Goal: Find specific page/section: Find specific page/section

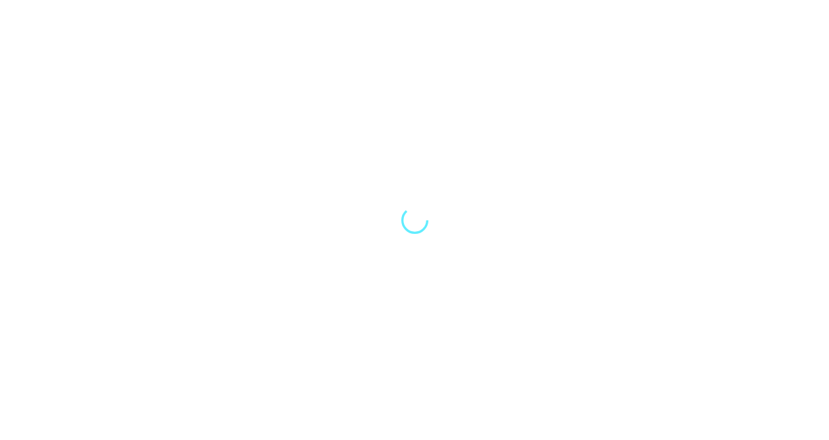
select select "Song"
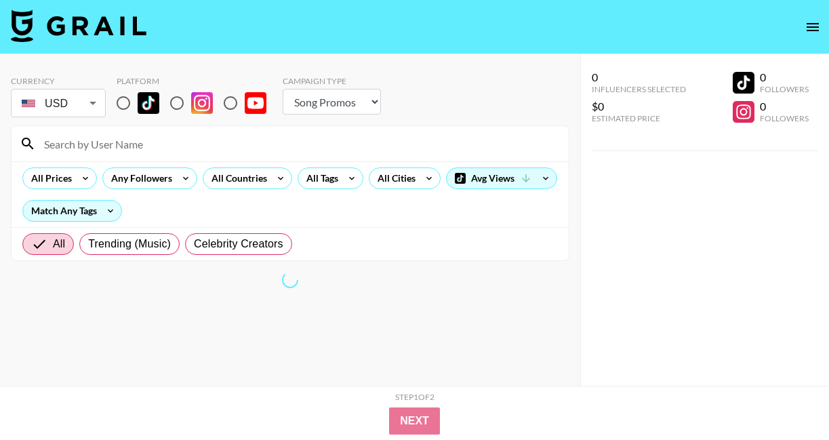
click at [130, 104] on input "radio" at bounding box center [123, 103] width 28 height 28
radio input "true"
click at [123, 103] on input "radio" at bounding box center [123, 103] width 28 height 28
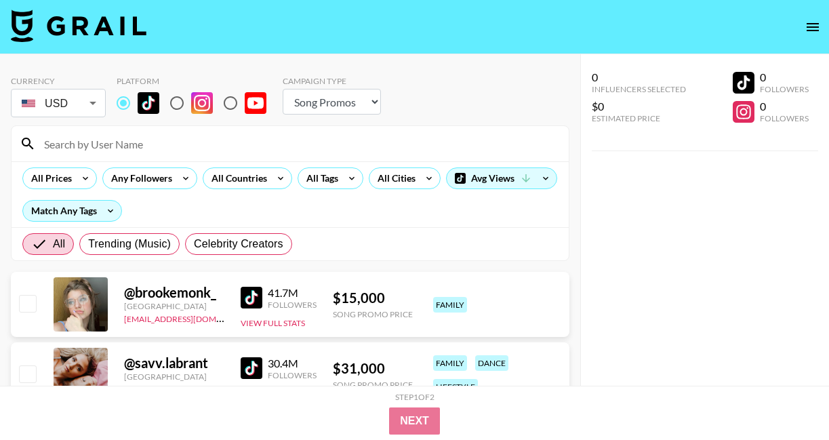
click at [175, 111] on input "radio" at bounding box center [177, 103] width 28 height 28
radio input "true"
click at [75, 155] on div at bounding box center [290, 143] width 557 height 35
click at [75, 151] on input at bounding box center [298, 144] width 524 height 22
paste input "chiaraecalisto_"
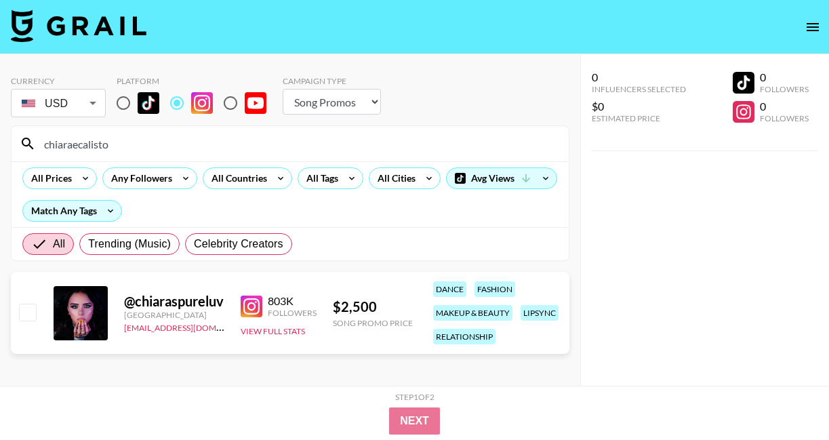
type input "chiaraecalisto"
click at [255, 304] on img at bounding box center [252, 306] width 22 height 22
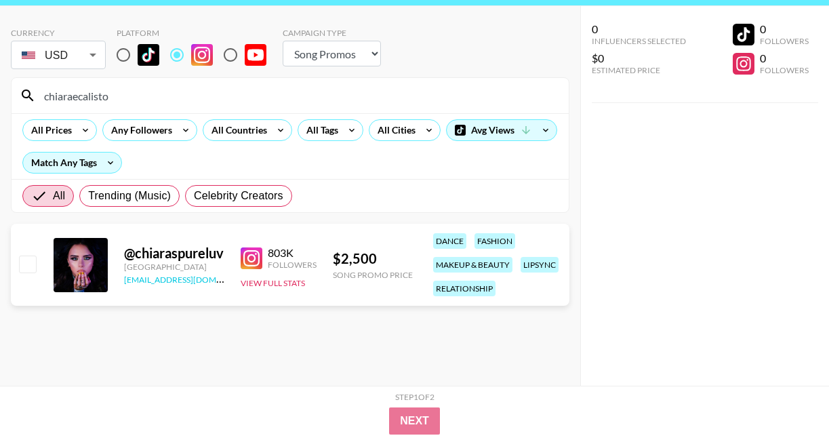
scroll to position [52, 0]
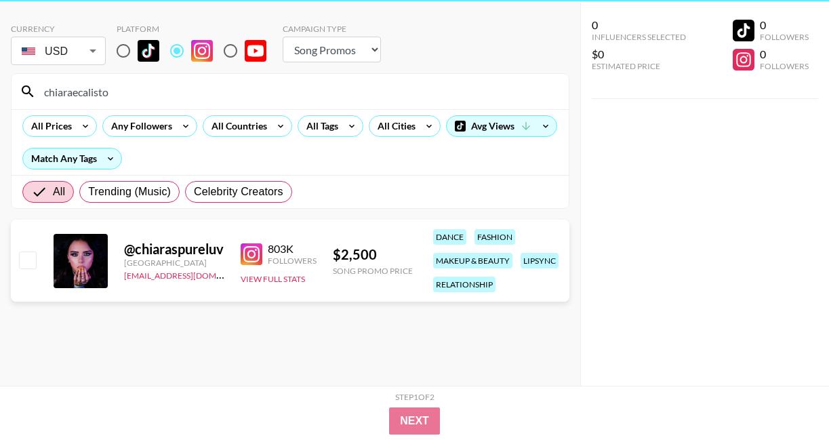
click at [253, 253] on img at bounding box center [252, 254] width 22 height 22
click at [190, 274] on link "[EMAIL_ADDRESS][DOMAIN_NAME]" at bounding box center [192, 274] width 136 height 13
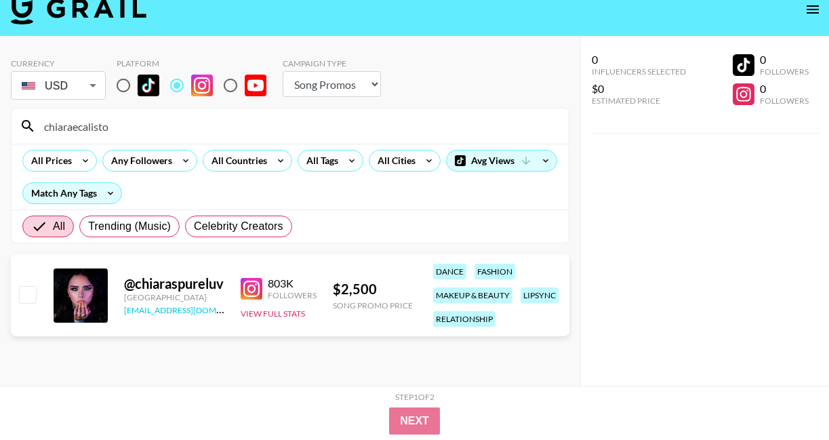
scroll to position [0, 0]
